Goal: Information Seeking & Learning: Learn about a topic

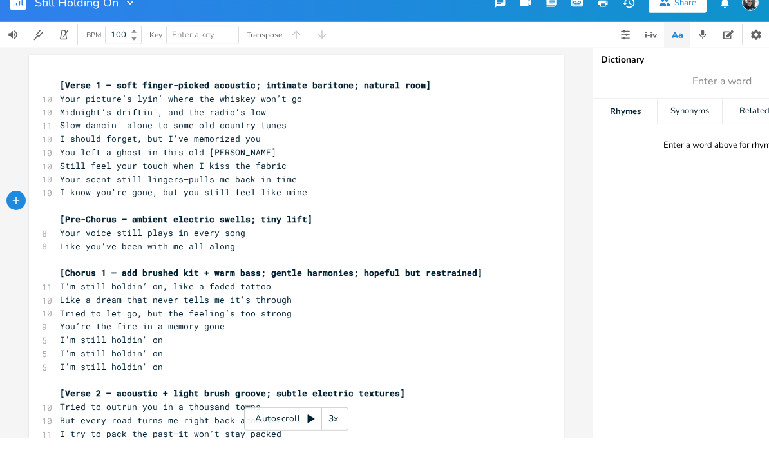
scroll to position [26, 0]
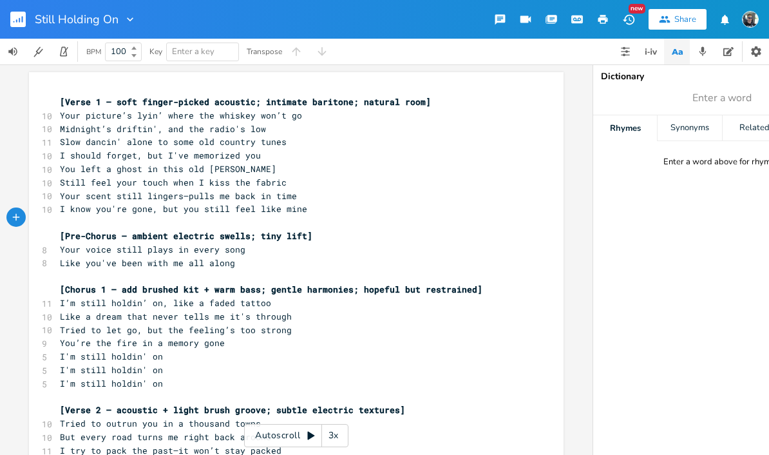
click at [84, 176] on span "Still feel your touch when I kiss the fabric" at bounding box center [173, 182] width 227 height 12
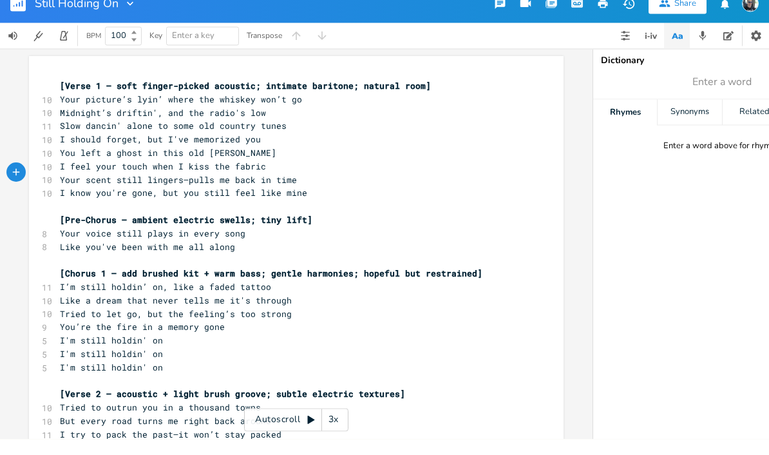
scroll to position [10, 0]
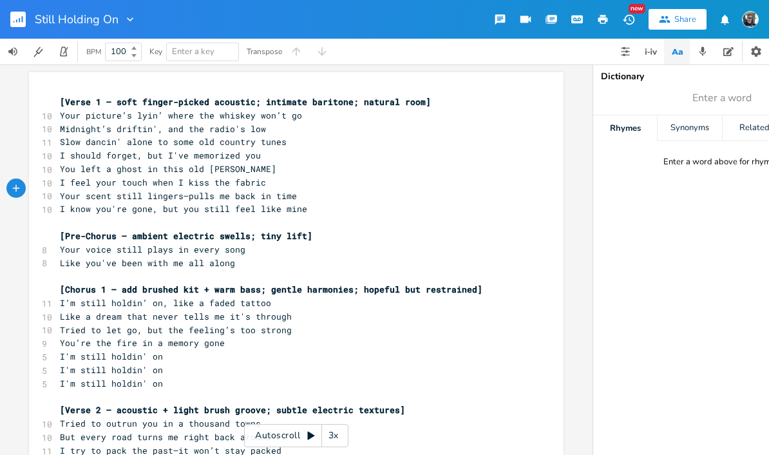
click at [185, 190] on span "Your scent still lingers—pulls me back in time" at bounding box center [178, 196] width 237 height 12
click at [170, 243] on span "Your voice still plays in every song" at bounding box center [152, 249] width 185 height 12
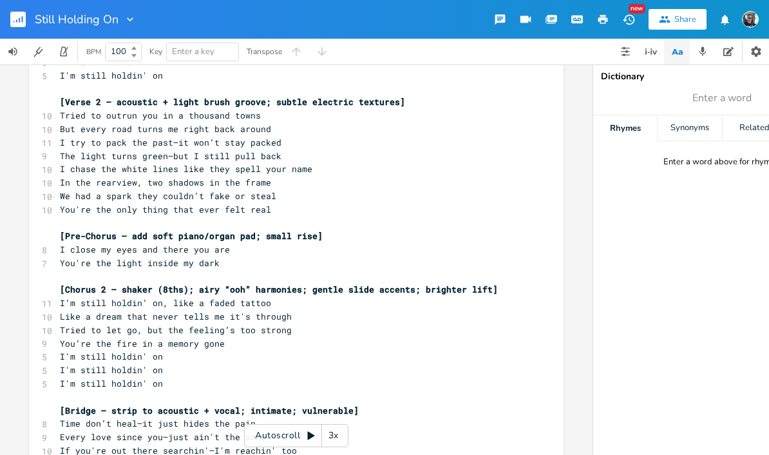
scroll to position [307, 0]
click at [224, 151] on span "The light turns green—but I still pull back" at bounding box center [171, 157] width 222 height 12
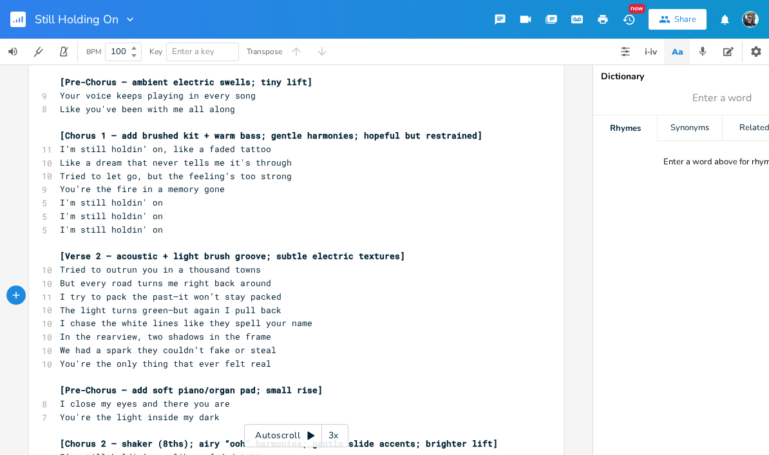
scroll to position [161, 0]
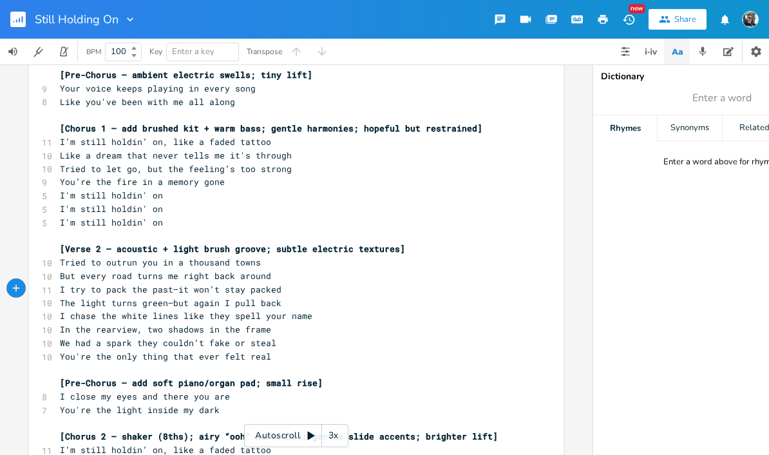
click at [161, 390] on span "I close my eyes and there you are" at bounding box center [145, 396] width 170 height 12
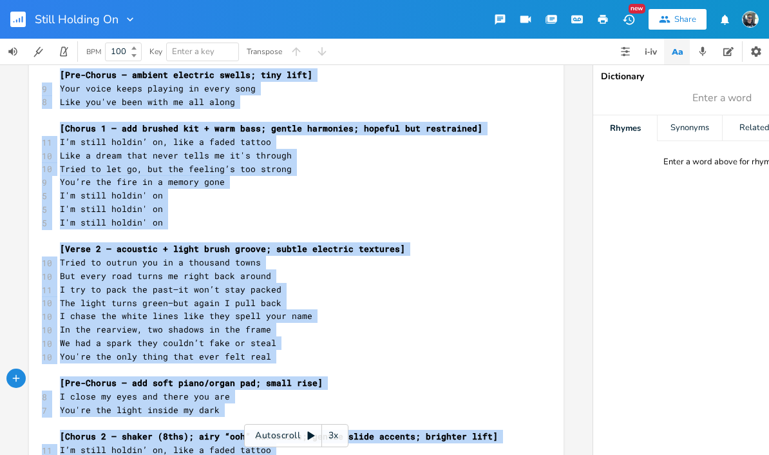
scroll to position [625, 0]
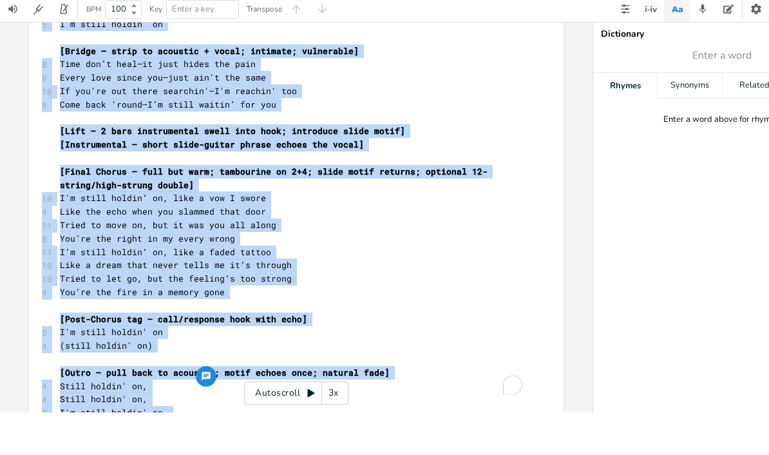
copy div "[Lorem 4 – ipsu dolors-ametco adipisci; elitsedd eiusmodt; incidid utla] 21 Etd…"
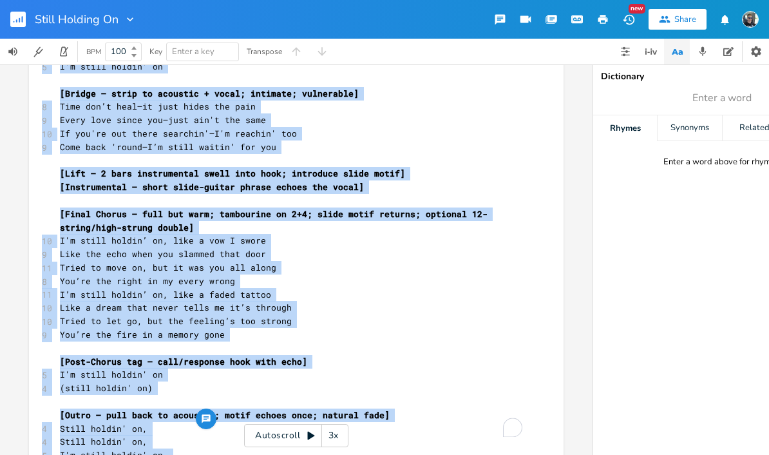
click at [147, 355] on span "[Post-Chorus tag – call/response hook with echo]" at bounding box center [183, 361] width 247 height 12
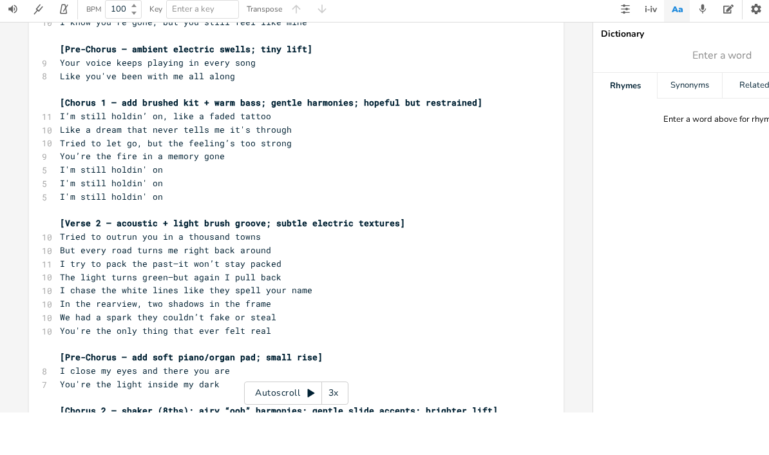
scroll to position [140, 0]
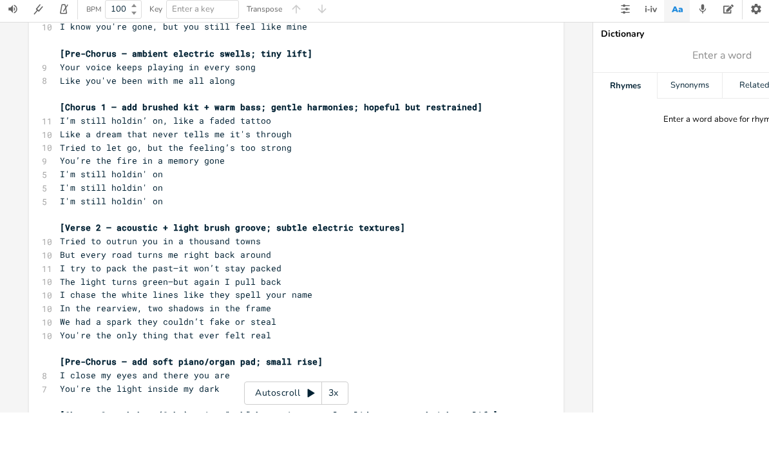
click at [184, 318] on span "The light turns green—but again I pull back" at bounding box center [171, 324] width 222 height 12
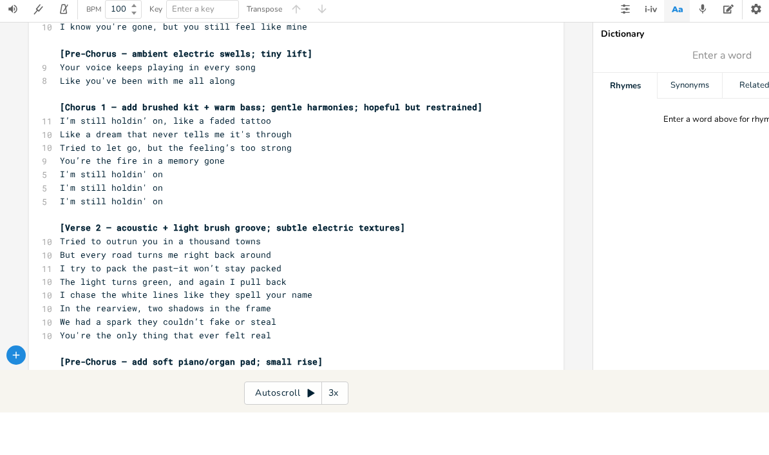
click at [224, 264] on span "[Verse 2 – acoustic + light brush groove; subtle electric textures]" at bounding box center [232, 270] width 345 height 12
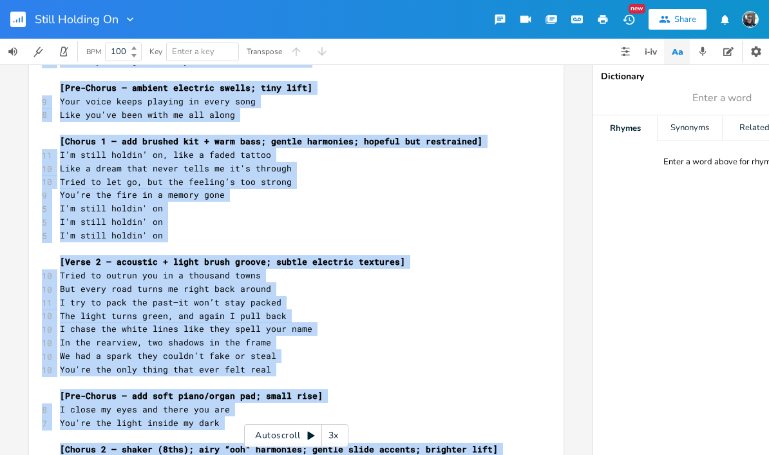
scroll to position [625, 0]
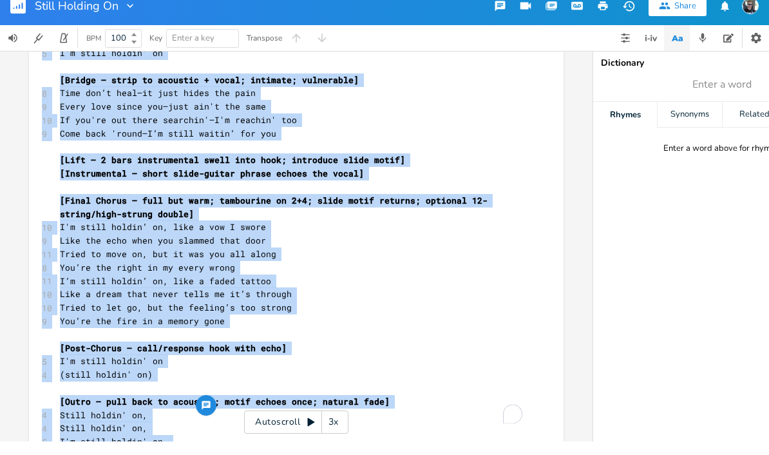
copy div "[Lorem 4 – ipsu dolors-ametco adipisci; elitsedd eiusmodt; incidid utla] 21 Etd…"
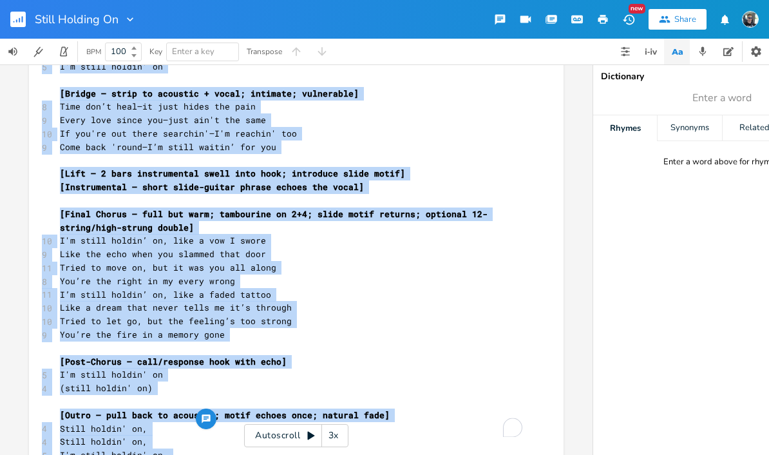
click at [234, 301] on span "Like a dream that never tells me it’s through" at bounding box center [176, 307] width 232 height 12
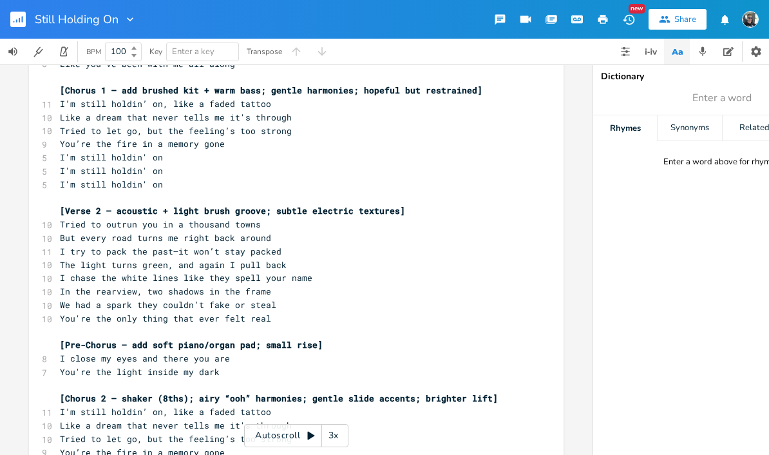
scroll to position [203, 0]
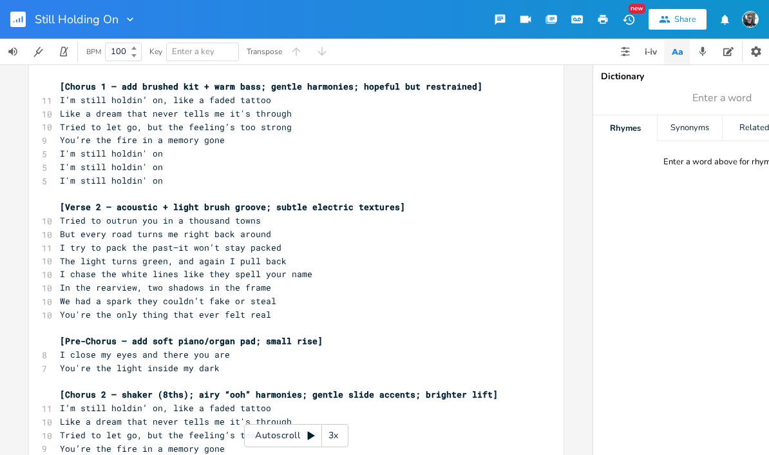
click at [190, 255] on span "The light turns green, and again I pull back" at bounding box center [173, 261] width 227 height 12
copy span "—"
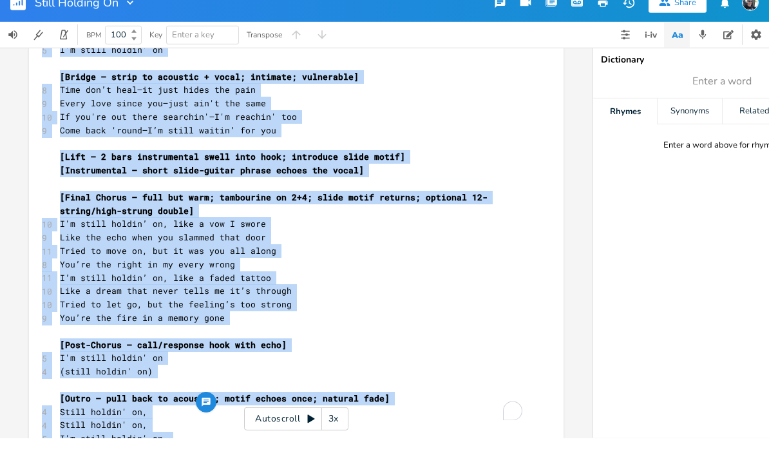
scroll to position [0, 0]
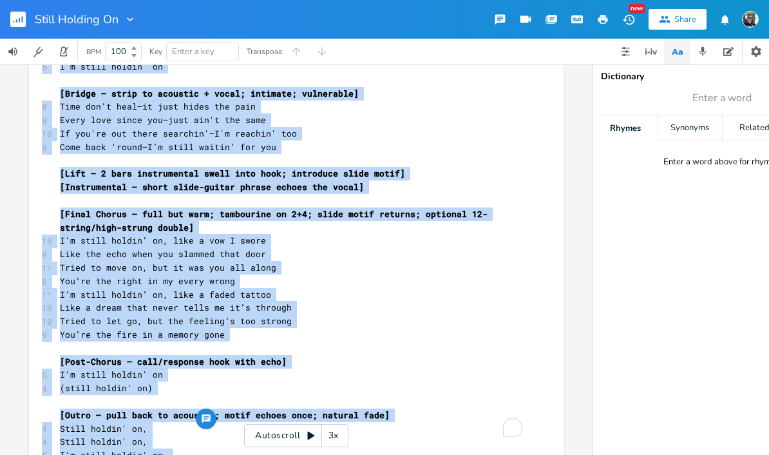
click at [302, 314] on pre "Tried to let go, but the feeling’s too strong" at bounding box center [289, 321] width 465 height 14
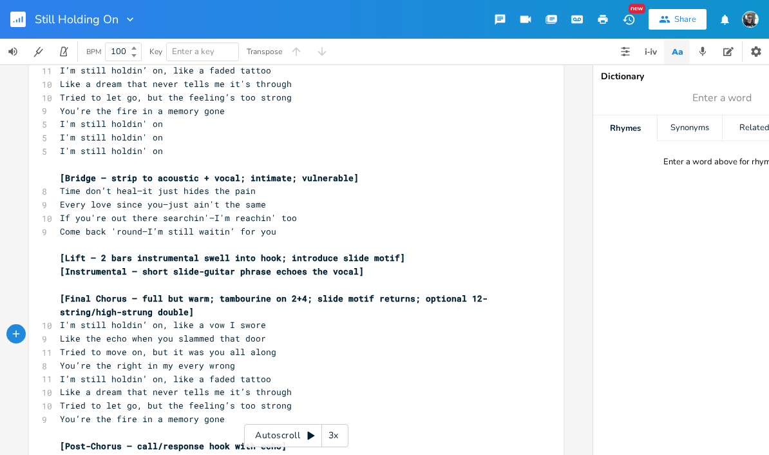
scroll to position [541, 0]
